Goal: Transaction & Acquisition: Purchase product/service

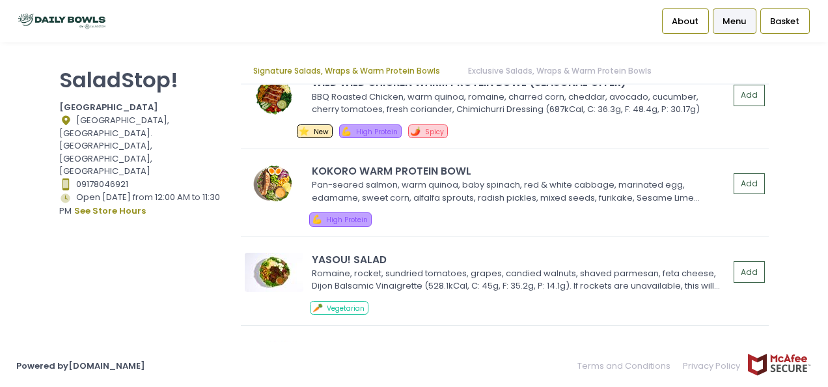
scroll to position [130, 0]
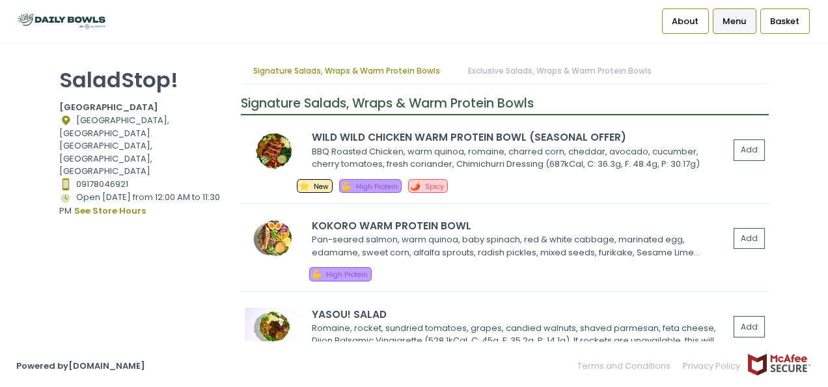
click at [496, 72] on link "Exclusive Salads, Wraps & Warm Protein Bowls" at bounding box center [559, 71] width 209 height 25
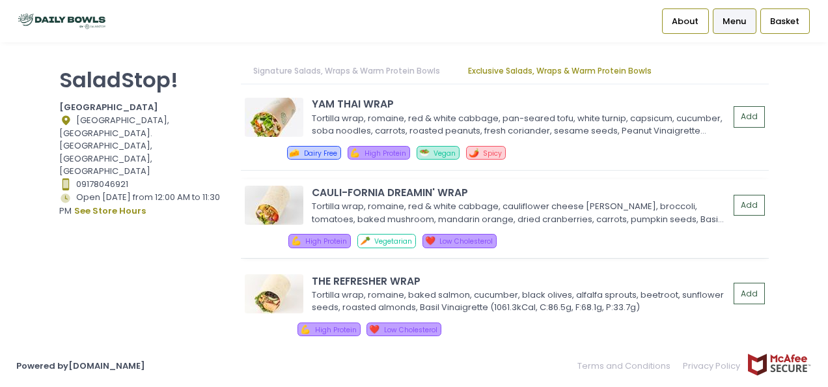
scroll to position [2410, 0]
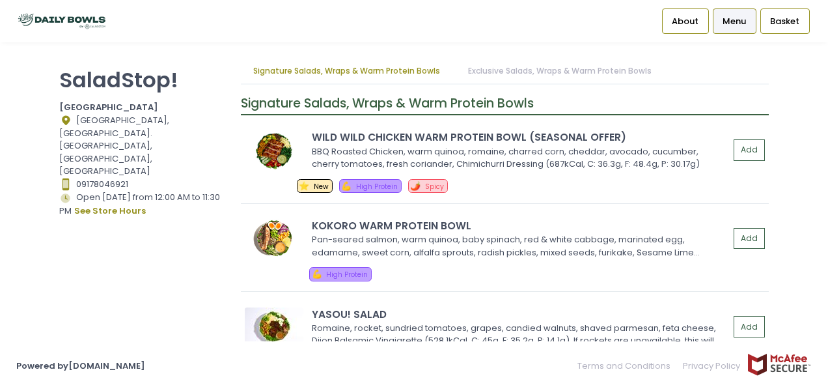
click at [484, 102] on span "Signature Salads, Wraps & Warm Protein Bowls" at bounding box center [387, 103] width 293 height 18
click at [500, 66] on link "Exclusive Salads, Wraps & Warm Protein Bowls" at bounding box center [559, 71] width 209 height 25
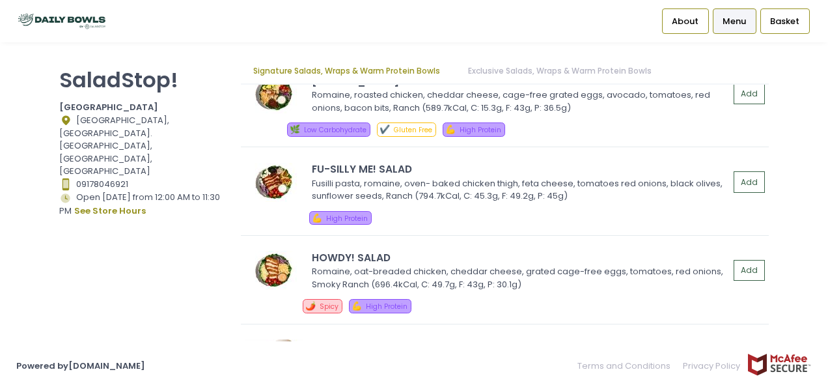
scroll to position [521, 0]
